Goal: Task Accomplishment & Management: Use online tool/utility

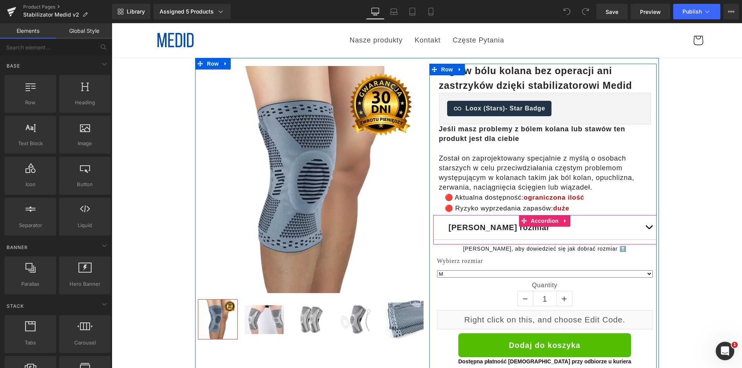
click at [649, 228] on button "button" at bounding box center [648, 228] width 15 height 24
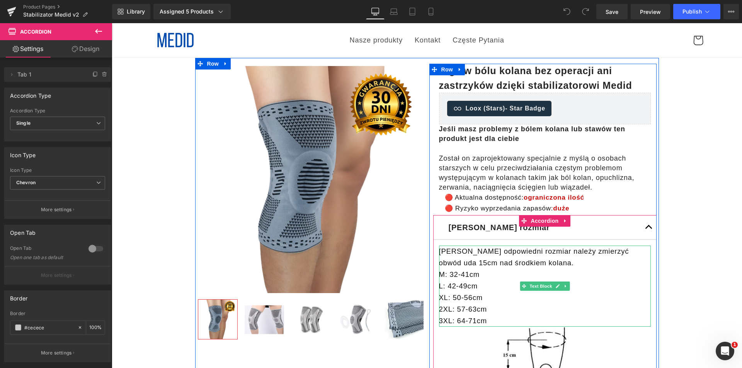
click at [470, 312] on p "2XL: 57-63cm" at bounding box center [545, 310] width 212 height 12
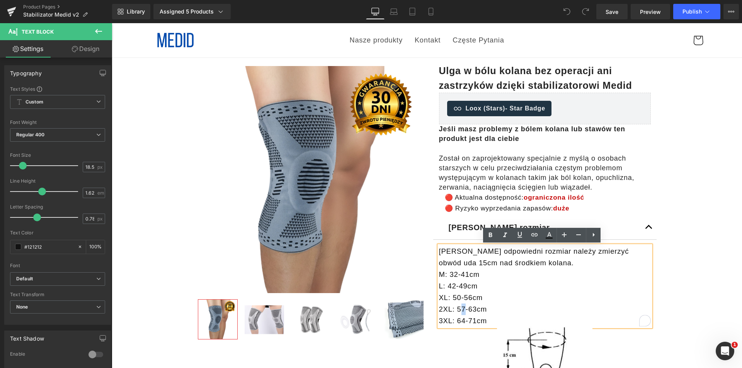
click at [458, 307] on p "2XL: 57-63cm" at bounding box center [545, 310] width 212 height 12
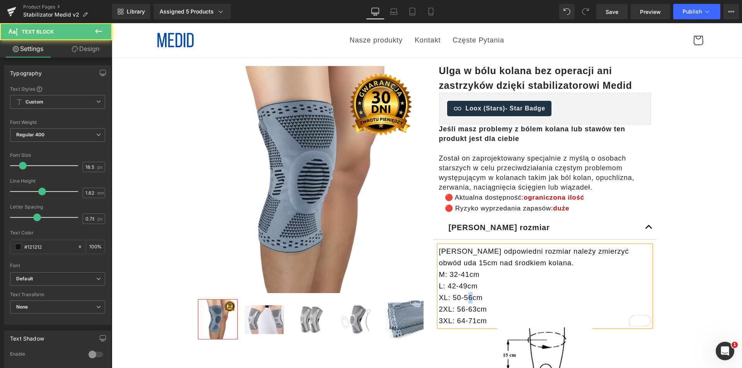
click at [465, 297] on p "XL: 50-56cm" at bounding box center [545, 298] width 212 height 12
click at [644, 228] on button "button" at bounding box center [648, 228] width 15 height 24
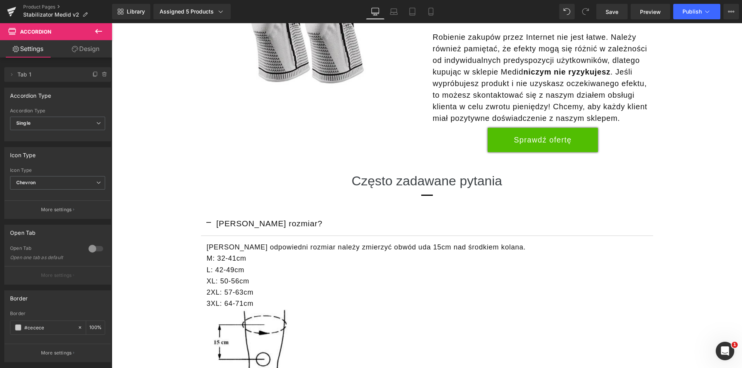
scroll to position [2163, 0]
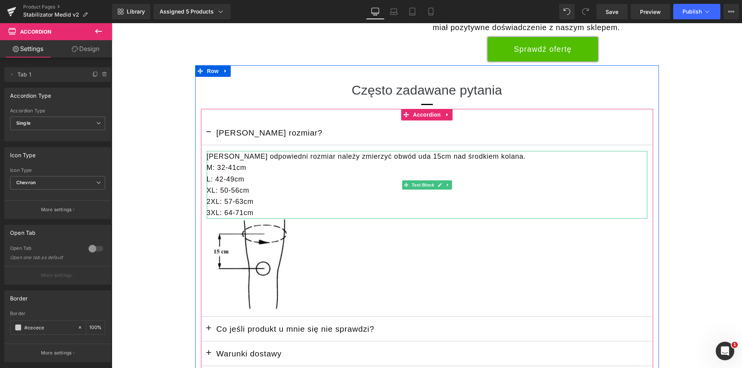
click at [233, 196] on p "2XL: 57-63cm" at bounding box center [427, 201] width 440 height 11
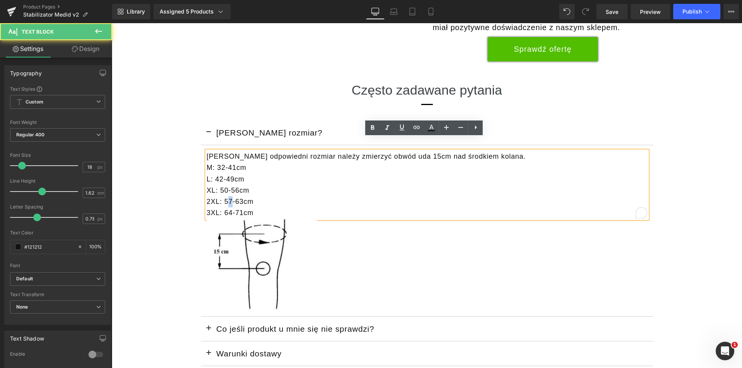
click at [226, 196] on p "2XL: 57-63cm" at bounding box center [427, 201] width 440 height 11
click at [231, 185] on p "XL: 50-56cm" at bounding box center [427, 190] width 440 height 11
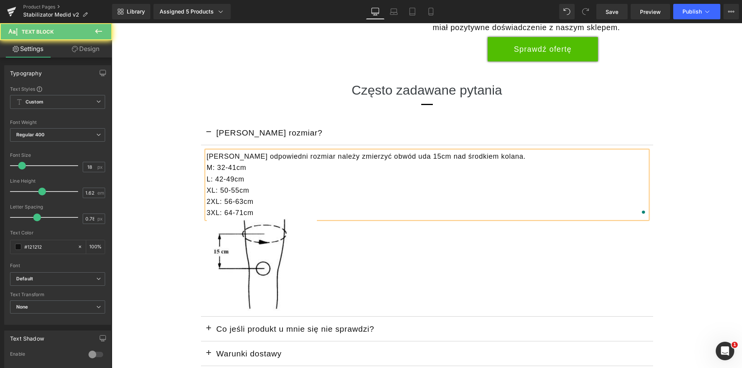
click at [248, 196] on p "2XL: 56-63cm" at bounding box center [427, 201] width 440 height 11
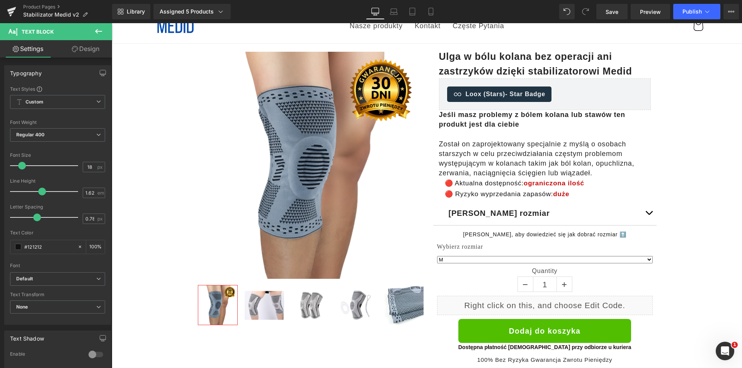
scroll to position [0, 0]
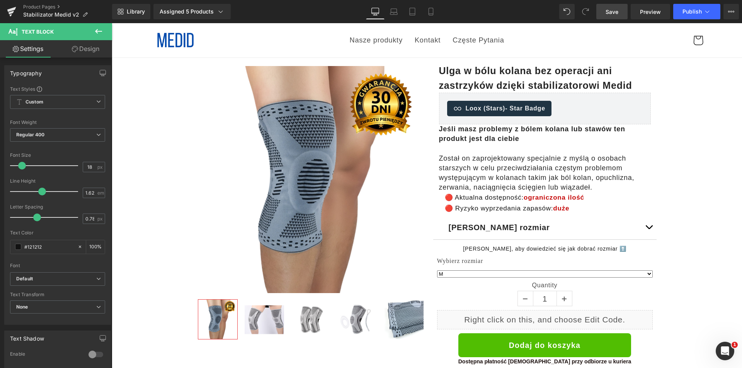
drag, startPoint x: 620, startPoint y: 10, endPoint x: 557, endPoint y: 32, distance: 66.6
click at [620, 10] on link "Save" at bounding box center [611, 11] width 31 height 15
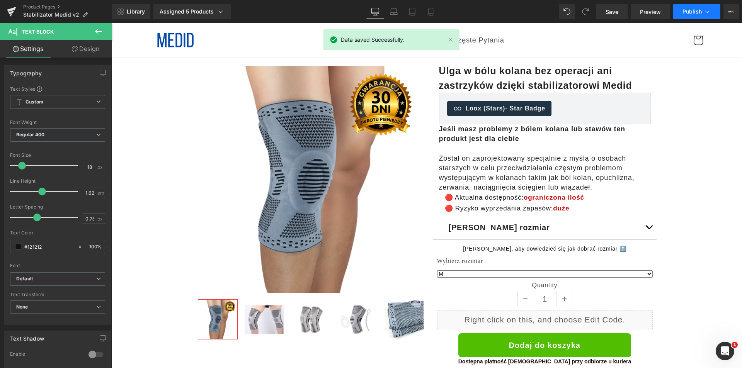
click at [691, 17] on button "Publish" at bounding box center [696, 11] width 47 height 15
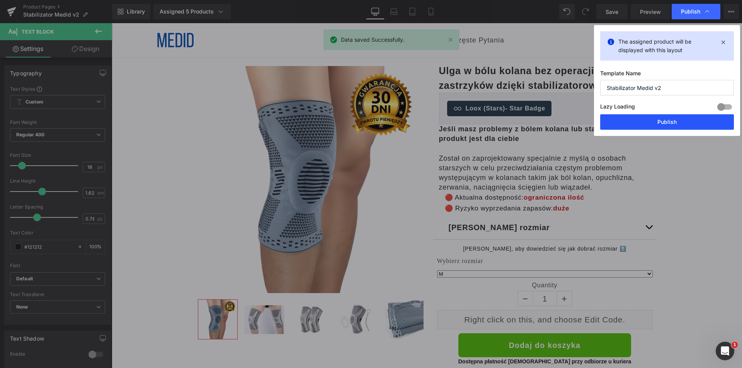
drag, startPoint x: 659, startPoint y: 118, endPoint x: 629, endPoint y: 101, distance: 33.9
click at [0, 0] on button "Publish" at bounding box center [0, 0] width 0 height 0
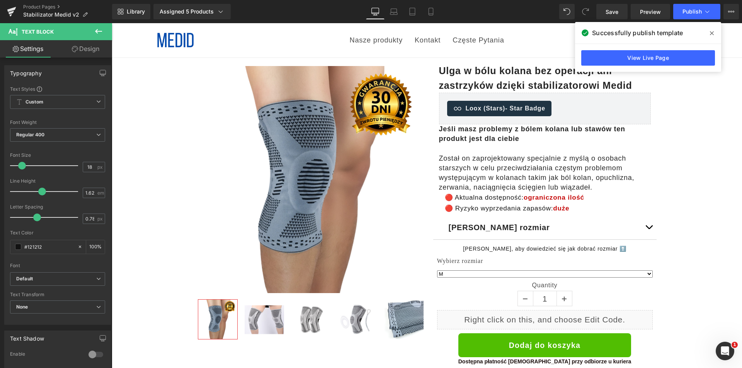
click at [711, 34] on icon at bounding box center [712, 33] width 4 height 4
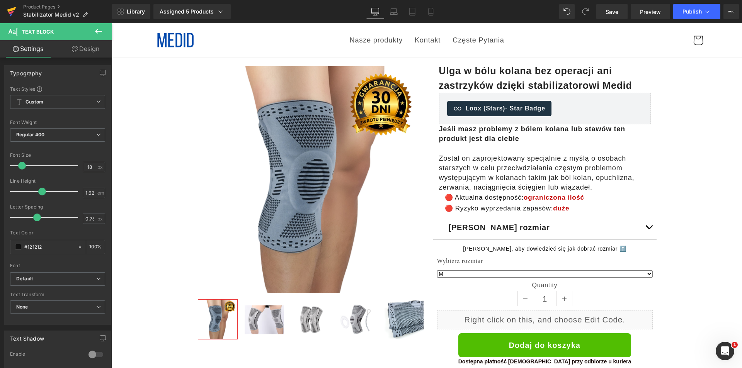
click at [13, 10] on icon at bounding box center [11, 9] width 9 height 5
